Goal: Find specific page/section: Find specific page/section

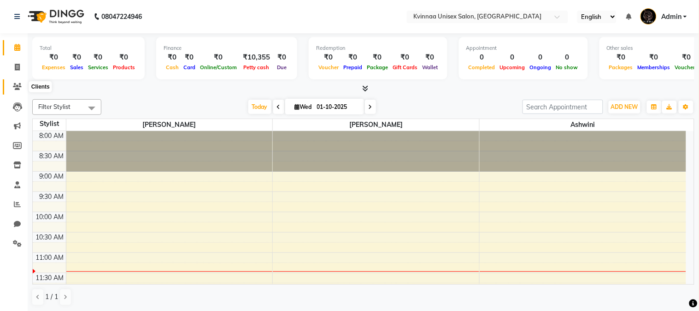
click at [16, 86] on icon at bounding box center [17, 86] width 9 height 7
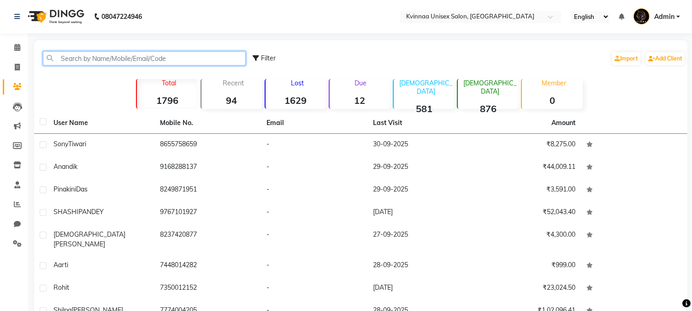
click at [65, 62] on input "text" at bounding box center [144, 58] width 203 height 14
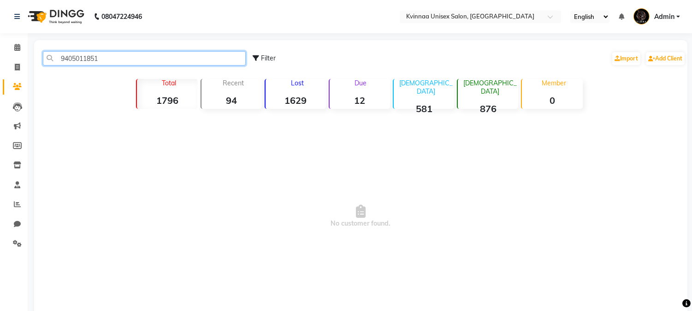
click at [93, 59] on input "9405011851" at bounding box center [144, 58] width 203 height 14
type input "9405011851"
